Goal: Information Seeking & Learning: Learn about a topic

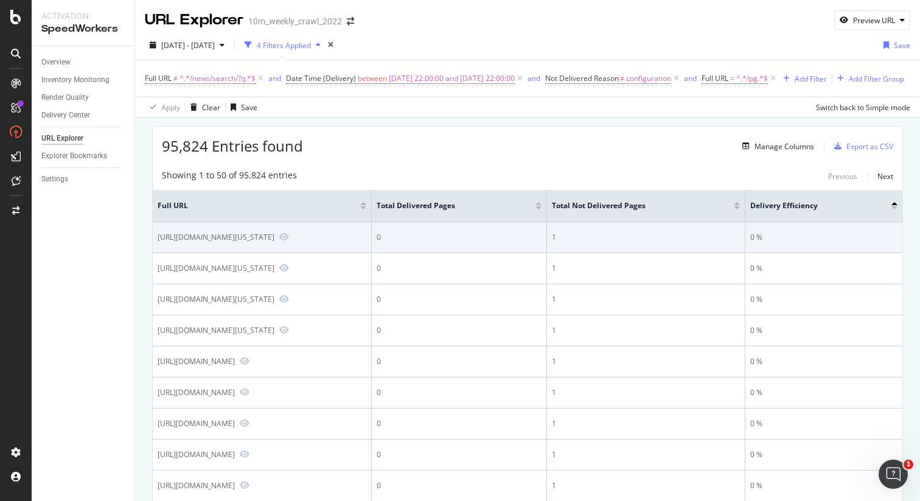
drag, startPoint x: 419, startPoint y: 254, endPoint x: 157, endPoint y: 256, distance: 261.8
click at [156, 253] on td "https://www.realtor.com/propertyrecord-search/02114/Washington-St/pg-20/pg-7" at bounding box center [262, 237] width 219 height 31
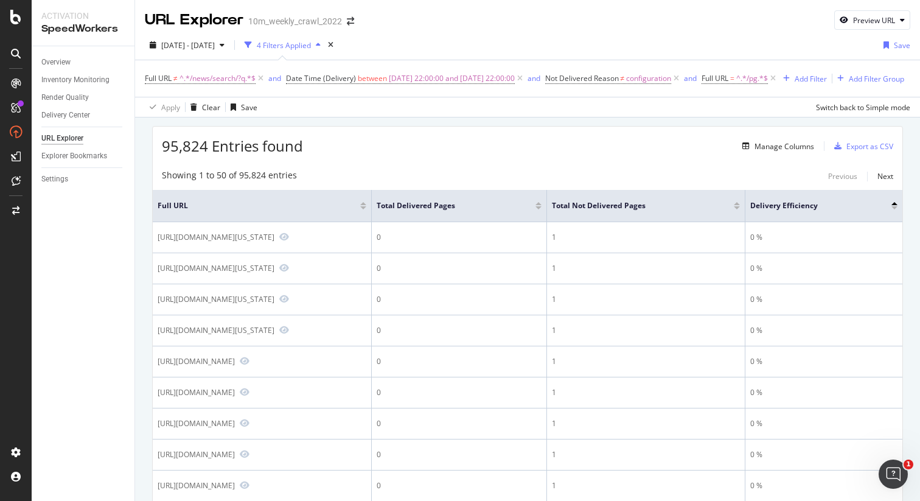
copy div "https://www.realtor.com/propertyrecord-search/02114/Washington-St/pg-20"
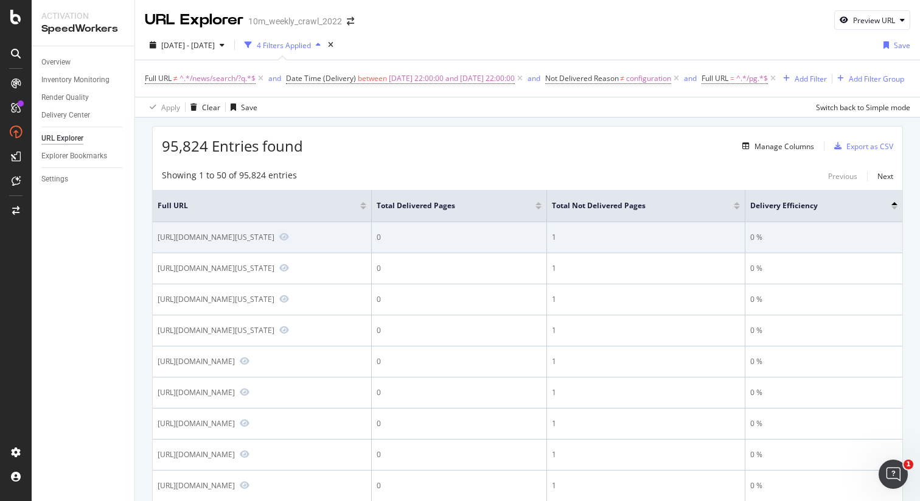
drag, startPoint x: 435, startPoint y: 253, endPoint x: 157, endPoint y: 250, distance: 278.2
click at [158, 242] on div "https://www.realtor.com/propertyrecord-search/02114/Washington-St/pg-20/pg-7" at bounding box center [216, 237] width 117 height 10
copy div "https://www.realtor.com/propertyrecord-search/02114/Washington-St/pg-20/pg-7"
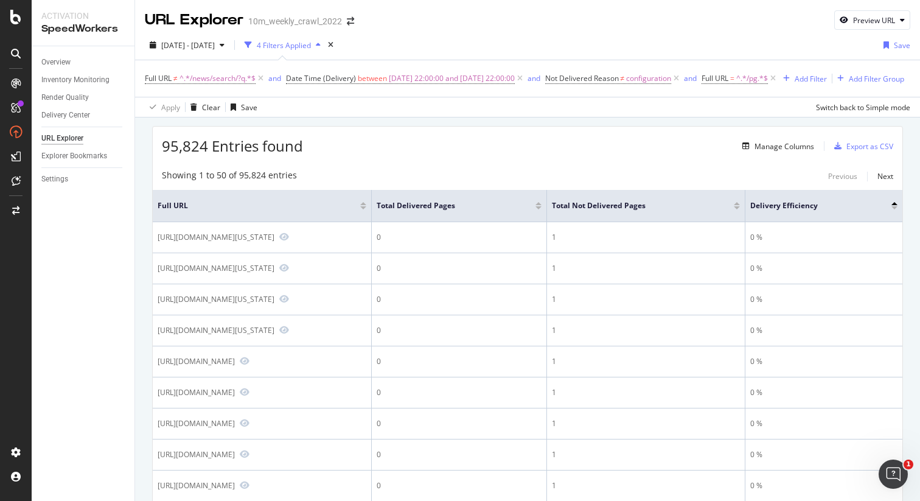
click at [674, 33] on div "2025 Sep. 3rd - Sep. 30th 4 Filters Applied Save Full URL ≠ ^.*/news/search/?q.…" at bounding box center [527, 73] width 785 height 87
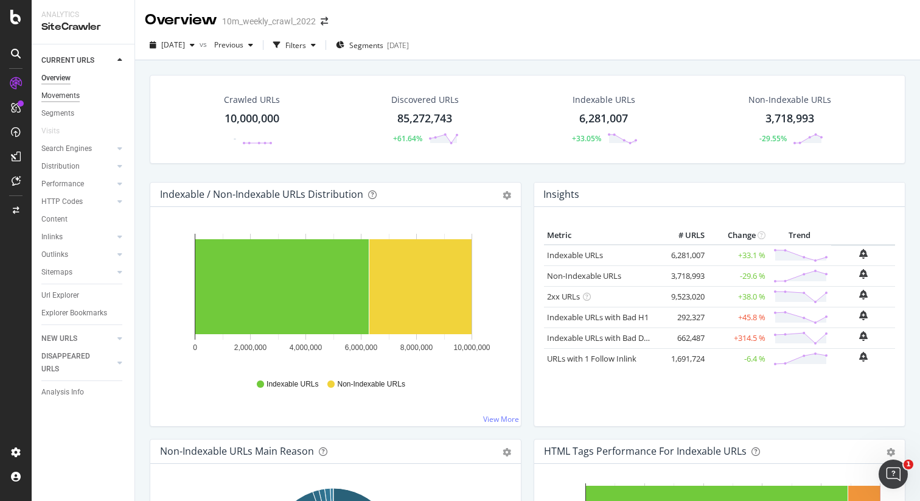
click at [63, 99] on div "Movements" at bounding box center [60, 95] width 38 height 13
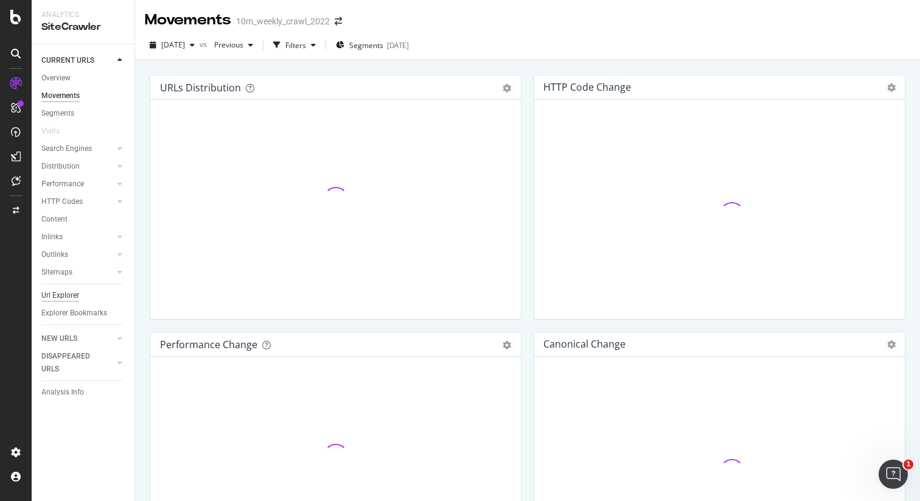
click at [66, 297] on div "Url Explorer" at bounding box center [60, 295] width 38 height 13
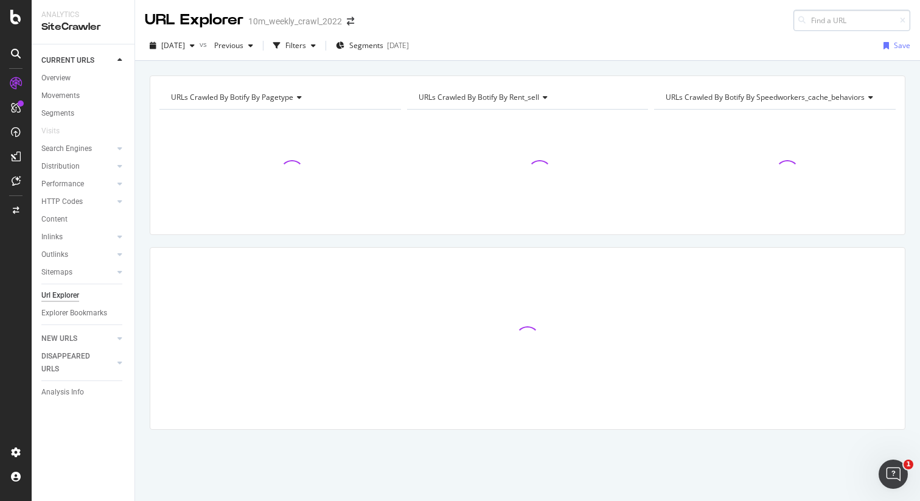
click at [819, 23] on input at bounding box center [852, 20] width 117 height 21
type input "[URL][DOMAIN_NAME][US_STATE]"
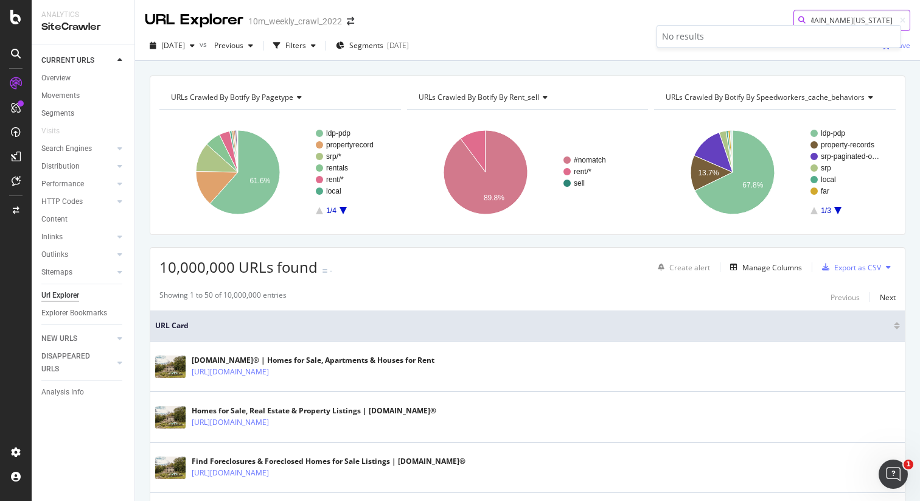
scroll to position [0, 0]
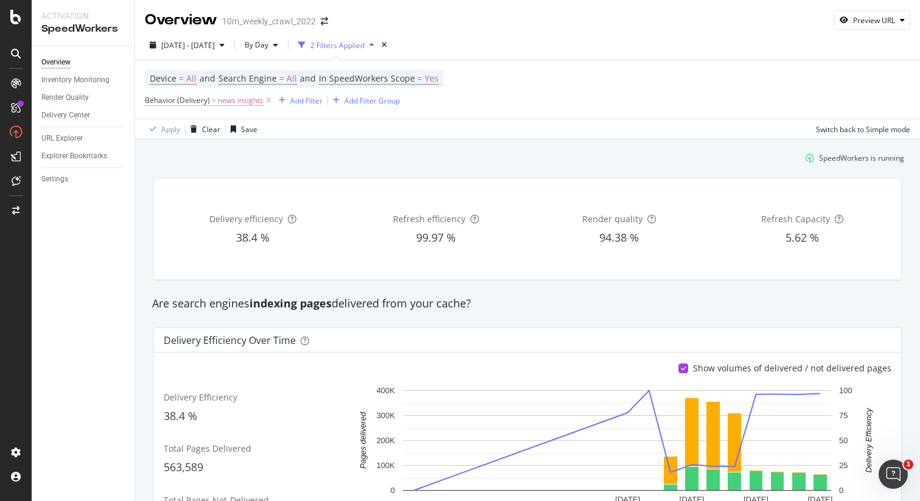
click at [176, 99] on span "Behavior (Delivery)" at bounding box center [177, 100] width 65 height 10
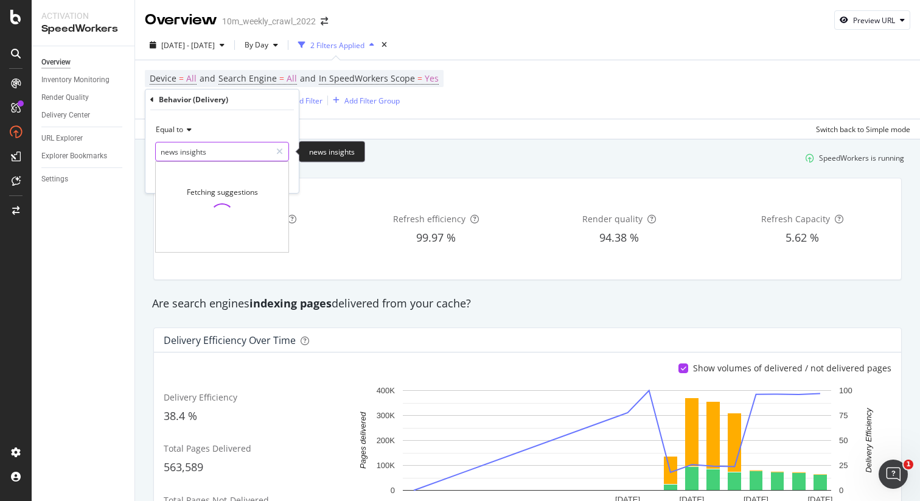
click at [191, 149] on input "news insights" at bounding box center [213, 151] width 115 height 19
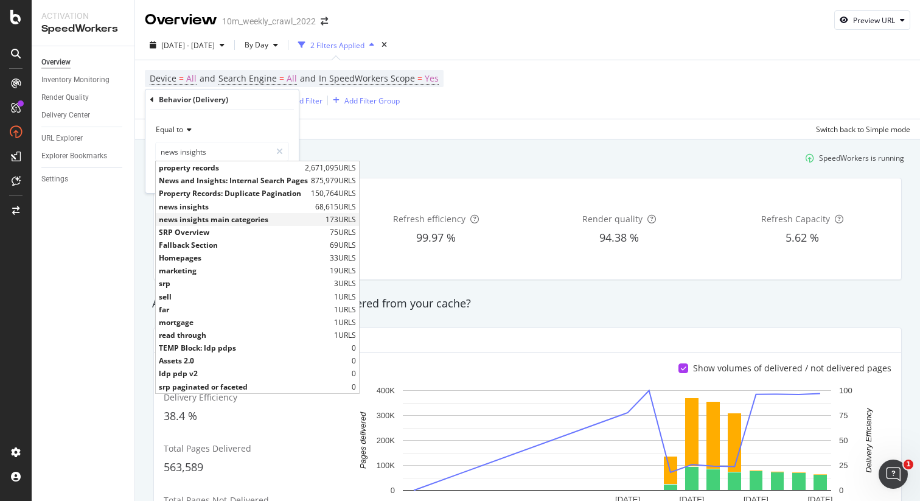
click at [220, 219] on span "news insights main categories" at bounding box center [241, 219] width 164 height 10
type input "news insights main categories"
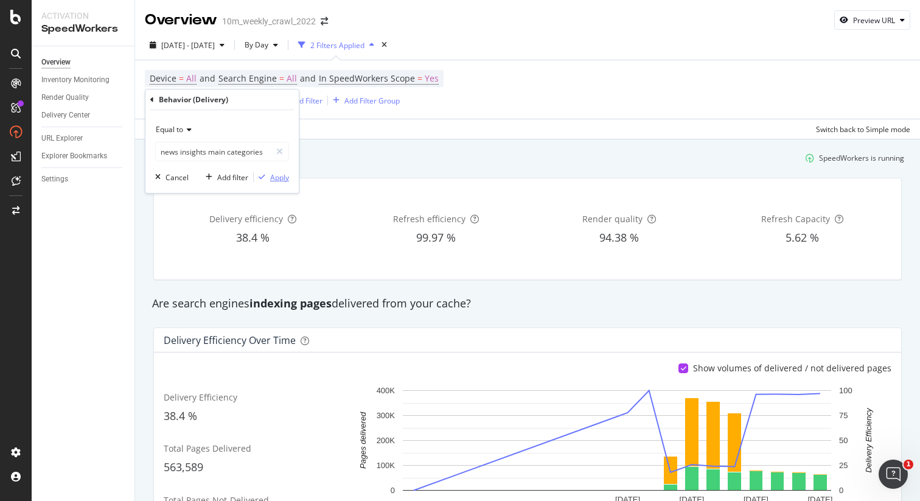
click at [281, 181] on div "Apply" at bounding box center [279, 177] width 19 height 10
